Goal: Task Accomplishment & Management: Use online tool/utility

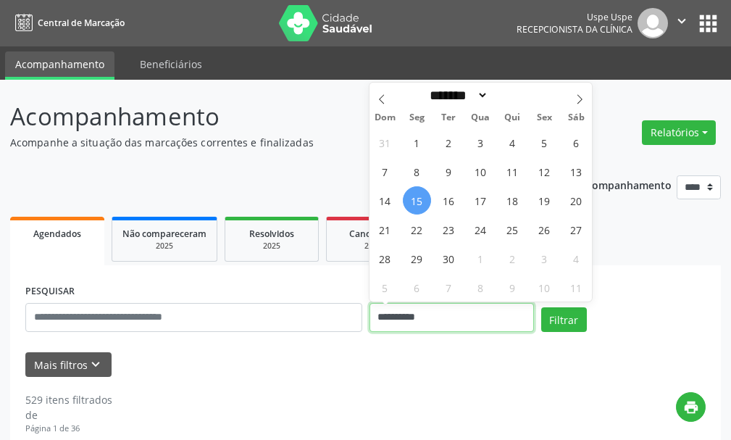
drag, startPoint x: 444, startPoint y: 321, endPoint x: 256, endPoint y: 325, distance: 187.7
click at [256, 325] on div "**********" at bounding box center [366, 311] width 688 height 62
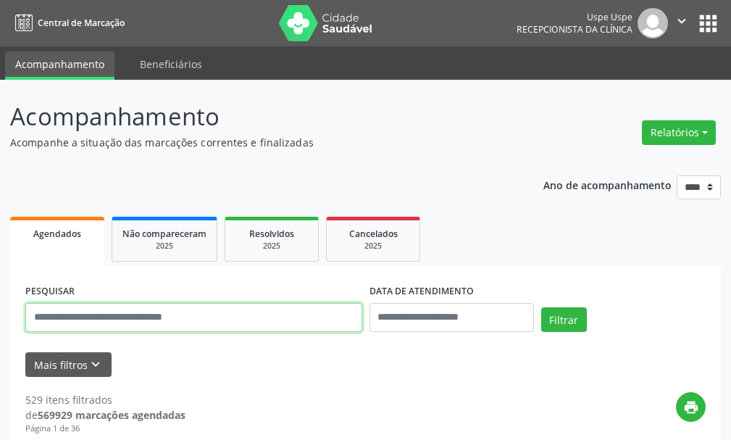
click at [156, 325] on input "text" at bounding box center [193, 317] width 337 height 29
type input "**********"
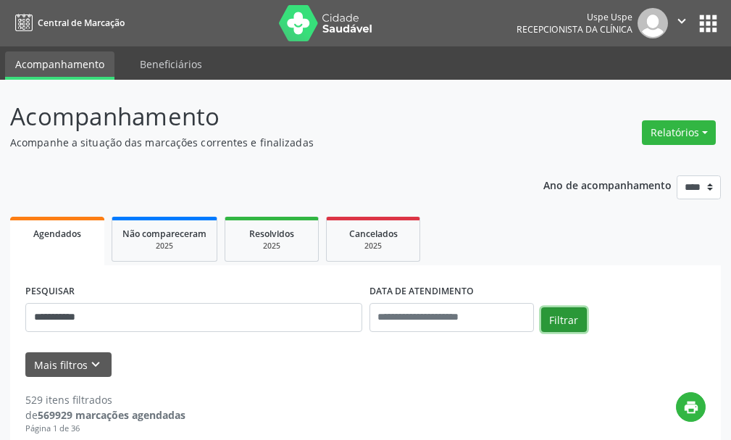
click at [546, 317] on button "Filtrar" at bounding box center [564, 319] width 46 height 25
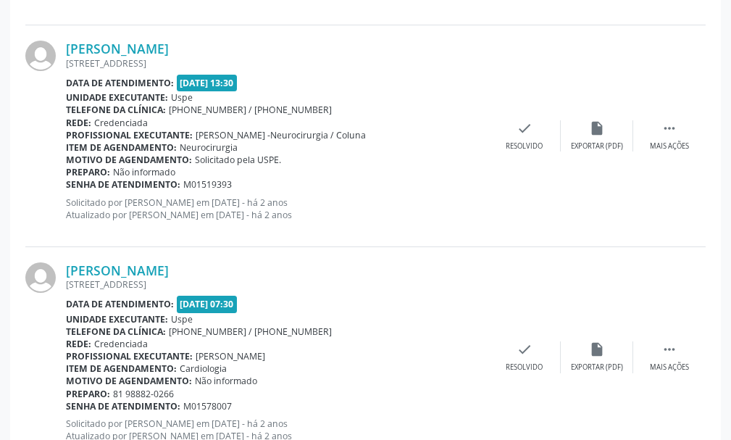
scroll to position [3381, 0]
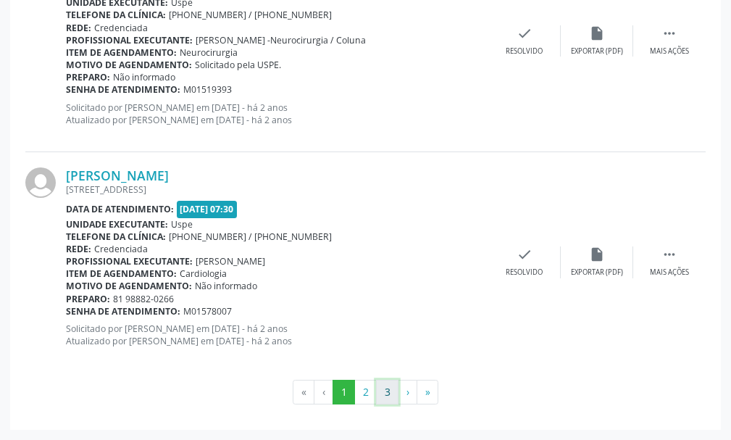
click at [393, 394] on button "3" at bounding box center [387, 392] width 22 height 25
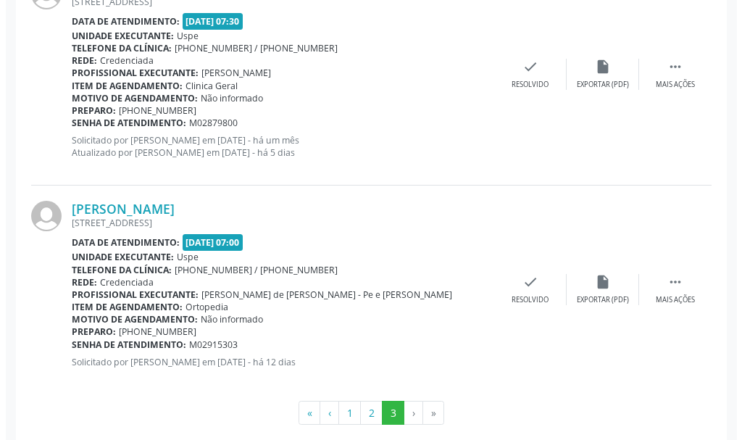
scroll to position [0, 0]
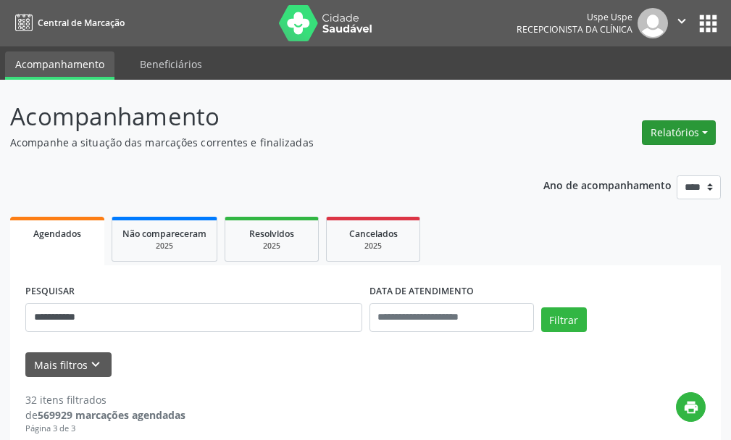
click at [685, 133] on button "Relatórios" at bounding box center [679, 132] width 74 height 25
click at [627, 159] on link "Agendamentos" at bounding box center [639, 164] width 156 height 20
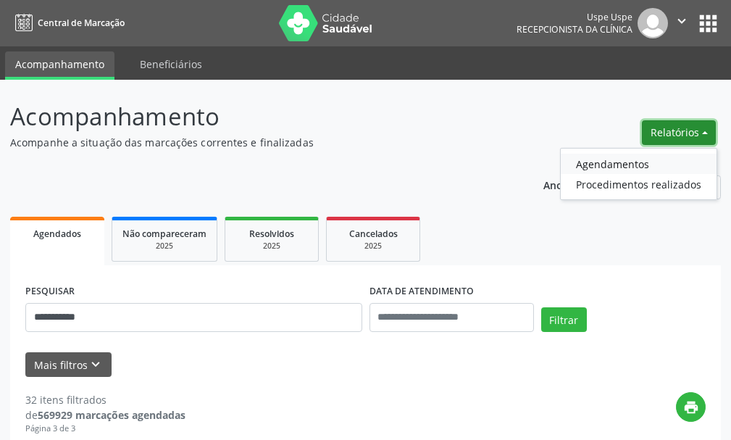
select select "*"
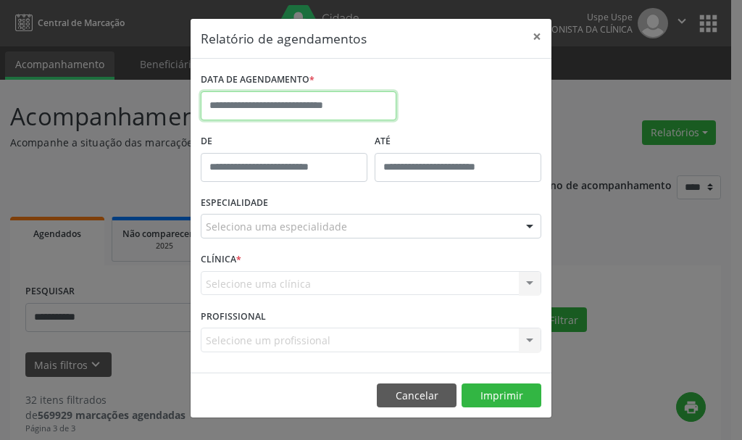
click at [306, 101] on input "text" at bounding box center [299, 105] width 196 height 29
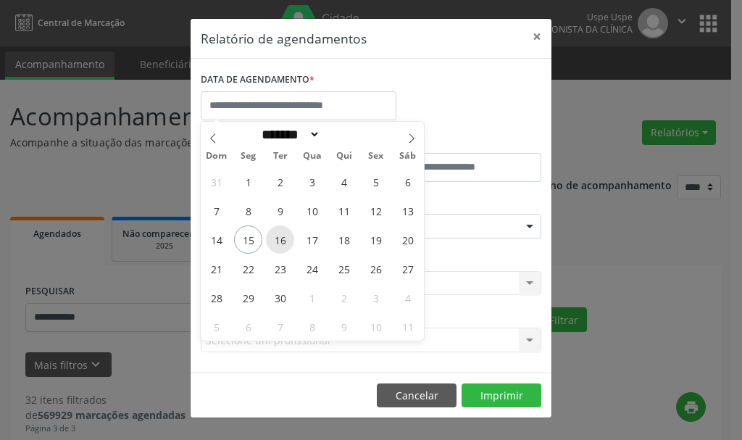
click at [275, 240] on span "16" at bounding box center [280, 239] width 28 height 28
type input "**********"
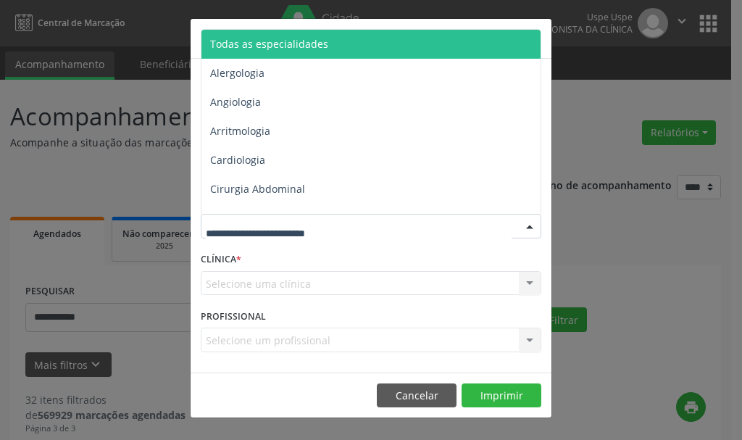
click at [288, 48] on span "Todas as especialidades" at bounding box center [269, 44] width 118 height 14
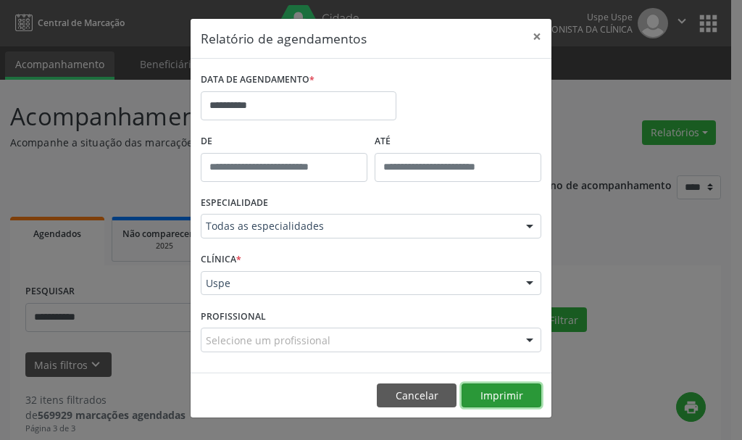
click at [488, 391] on button "Imprimir" at bounding box center [502, 395] width 80 height 25
